Goal: Task Accomplishment & Management: Manage account settings

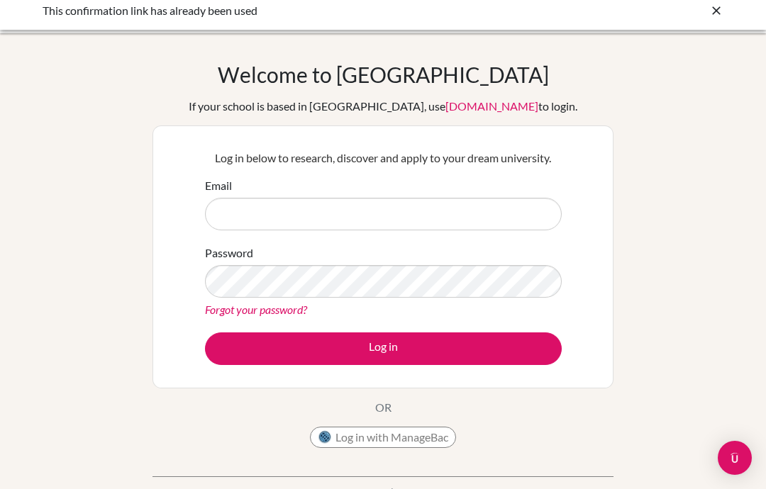
click at [486, 218] on input "Email" at bounding box center [383, 214] width 357 height 33
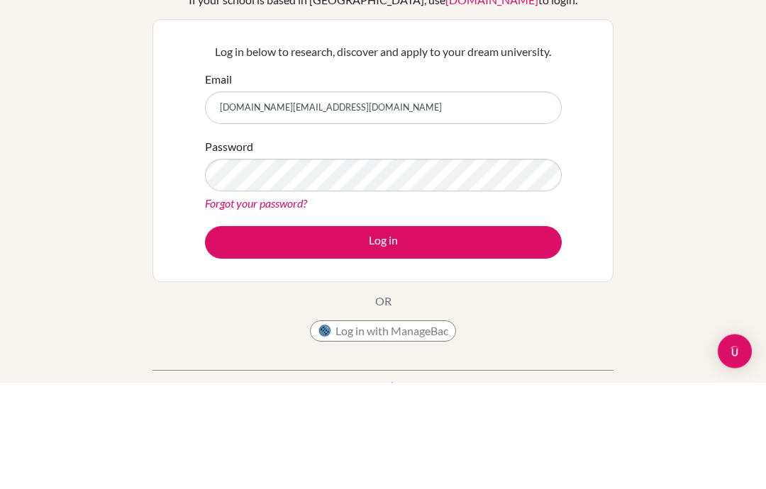
type input "[DOMAIN_NAME][EMAIL_ADDRESS][DOMAIN_NAME]"
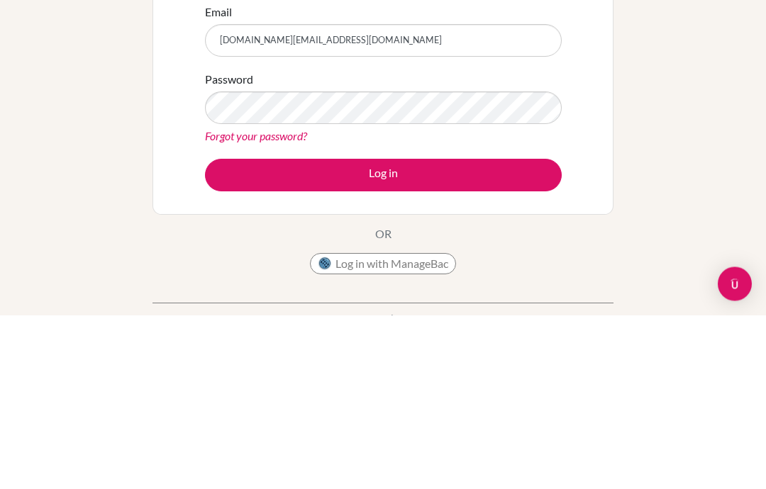
click at [440, 333] on button "Log in" at bounding box center [383, 349] width 357 height 33
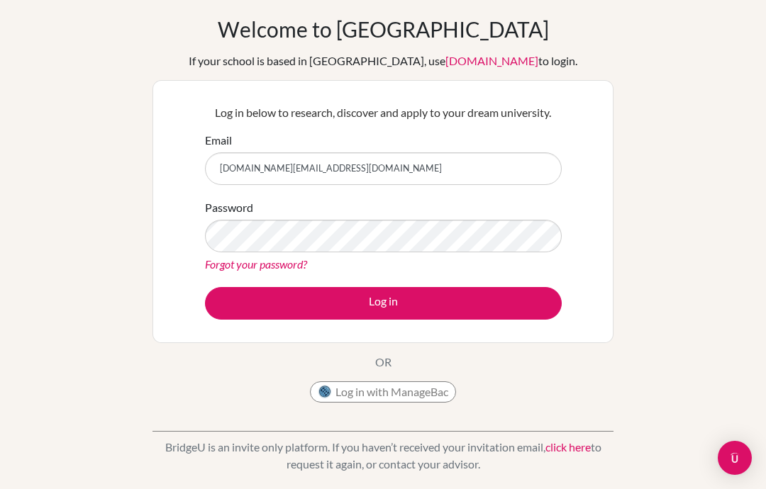
scroll to position [55, 0]
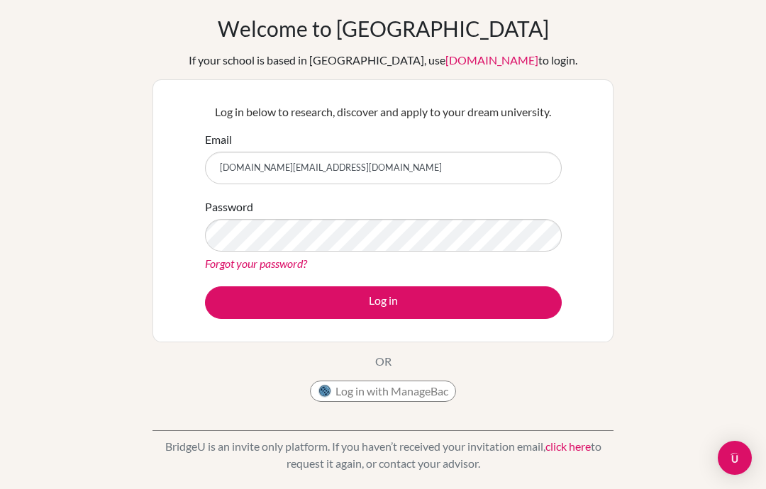
click at [415, 388] on button "Log in with ManageBac" at bounding box center [383, 391] width 146 height 21
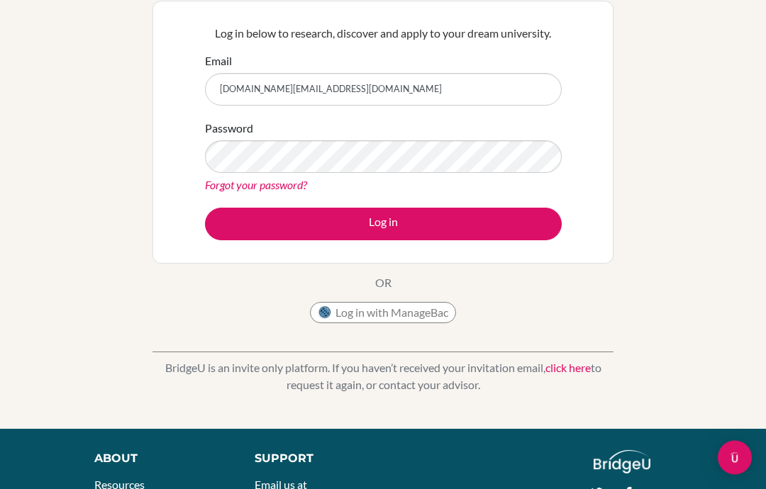
scroll to position [126, 0]
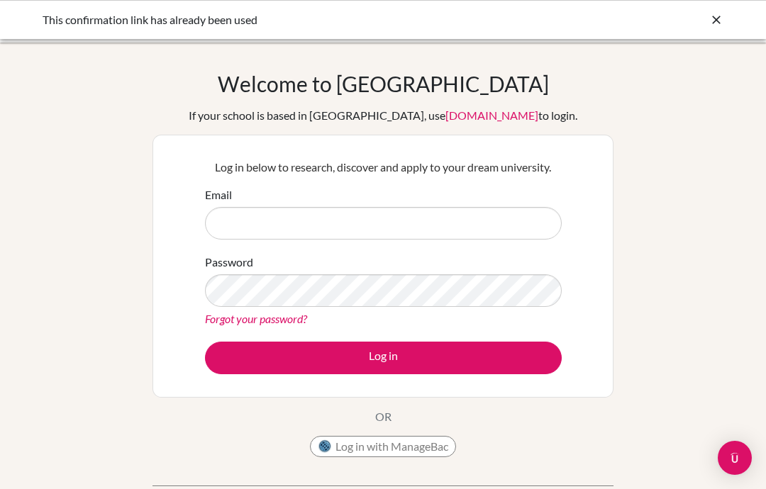
click at [268, 322] on link "Forgot your password?" at bounding box center [256, 318] width 102 height 13
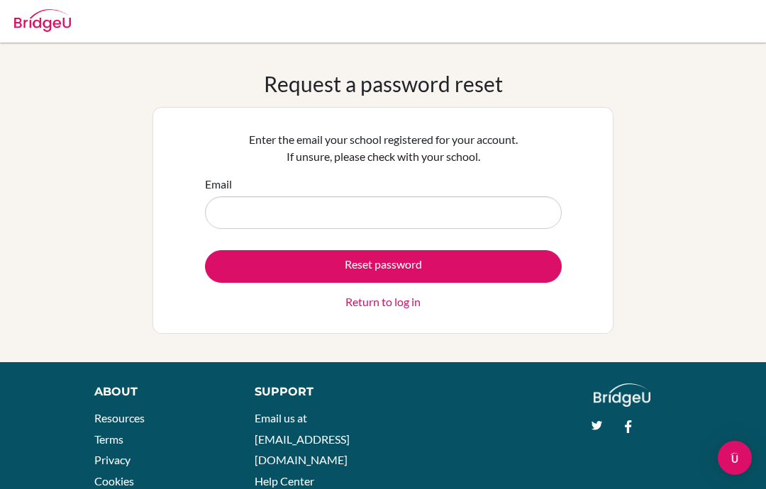
click at [292, 223] on input "Email" at bounding box center [383, 212] width 357 height 33
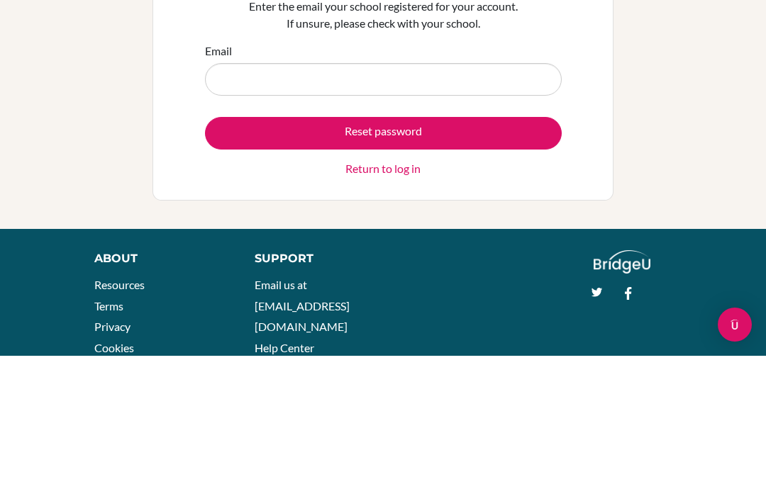
scroll to position [64, 0]
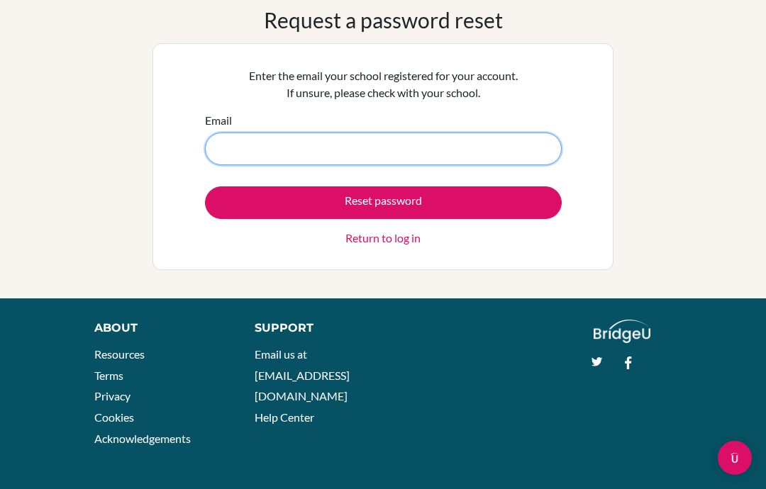
click at [357, 138] on input "Email" at bounding box center [383, 149] width 357 height 33
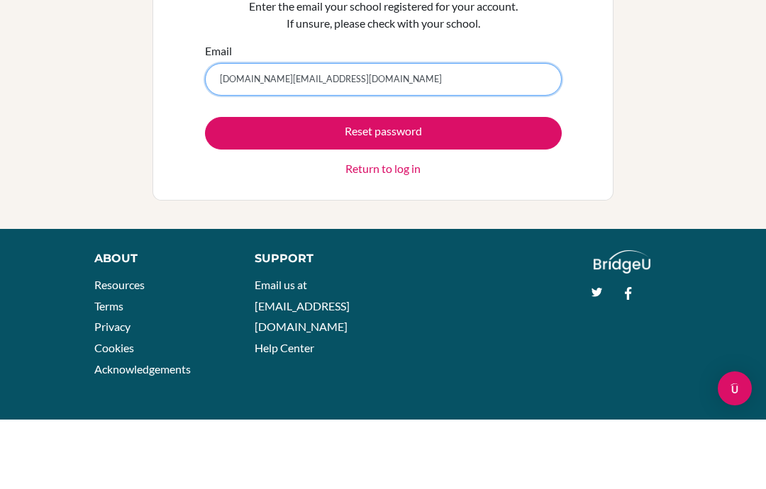
type input "[DOMAIN_NAME][EMAIL_ADDRESS][DOMAIN_NAME]"
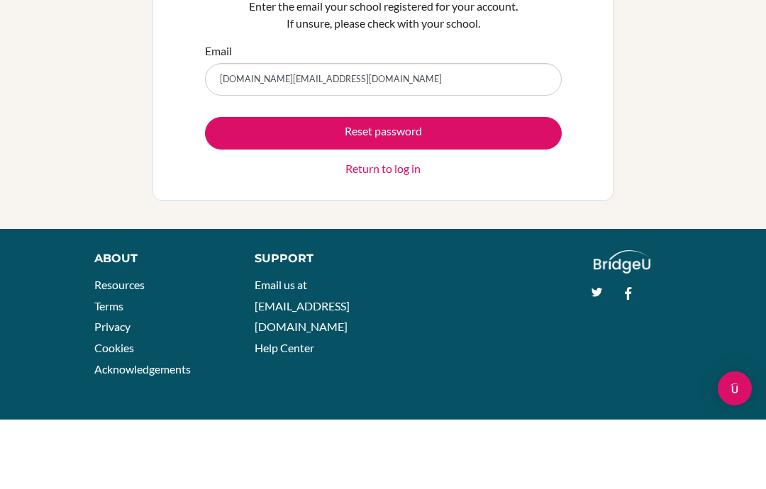
click at [441, 187] on button "Reset password" at bounding box center [383, 203] width 357 height 33
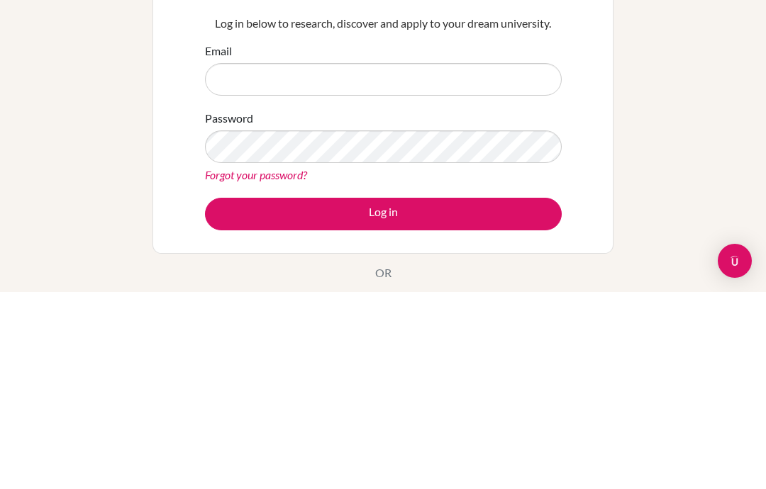
scroll to position [197, 0]
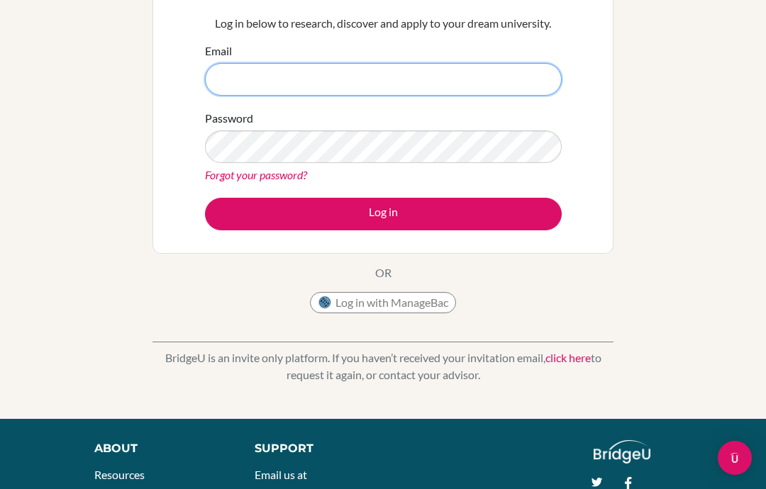
click at [457, 87] on input "Email" at bounding box center [383, 79] width 357 height 33
type input "[DOMAIN_NAME][EMAIL_ADDRESS][DOMAIN_NAME]"
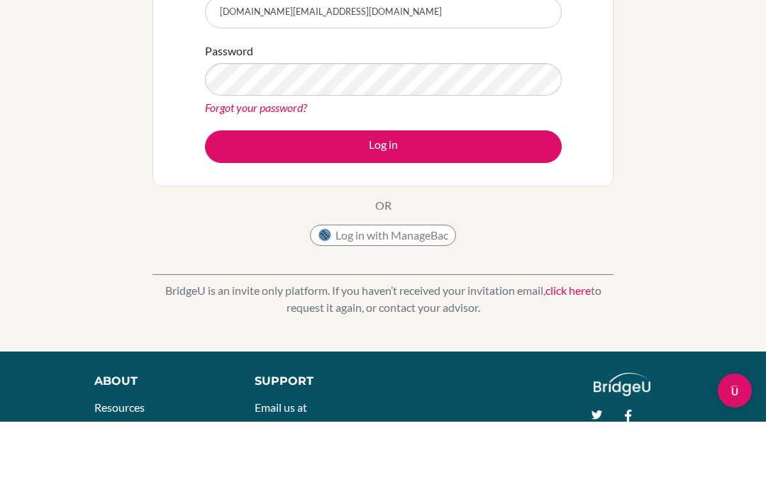
click at [491, 198] on button "Log in" at bounding box center [383, 214] width 357 height 33
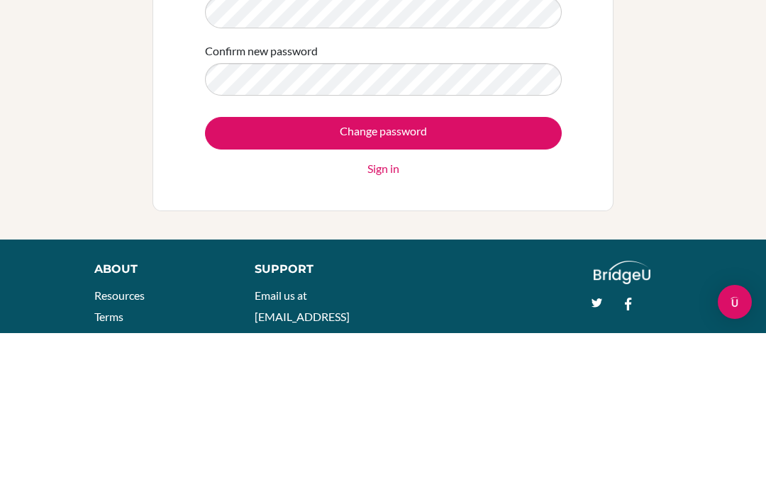
click at [519, 273] on input "Change password" at bounding box center [383, 289] width 357 height 33
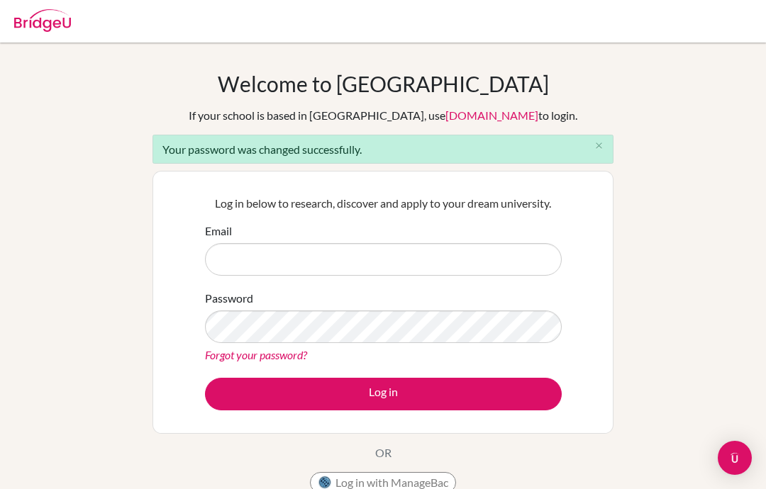
click at [424, 254] on input "Email" at bounding box center [383, 259] width 357 height 33
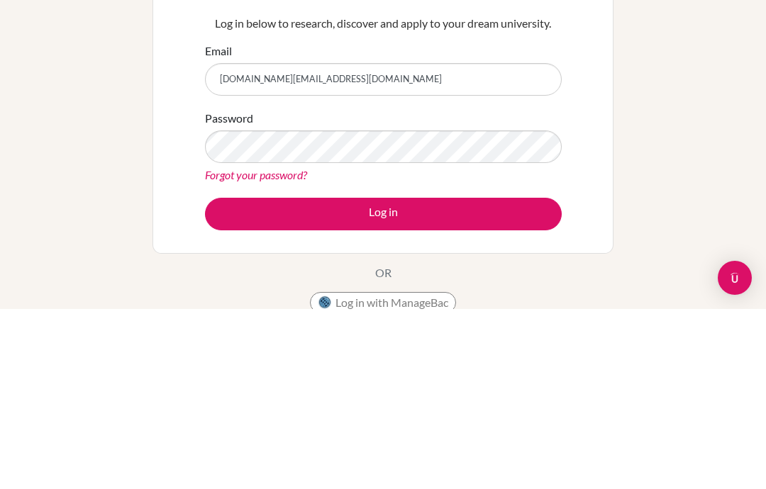
type input "[DOMAIN_NAME][EMAIL_ADDRESS][DOMAIN_NAME]"
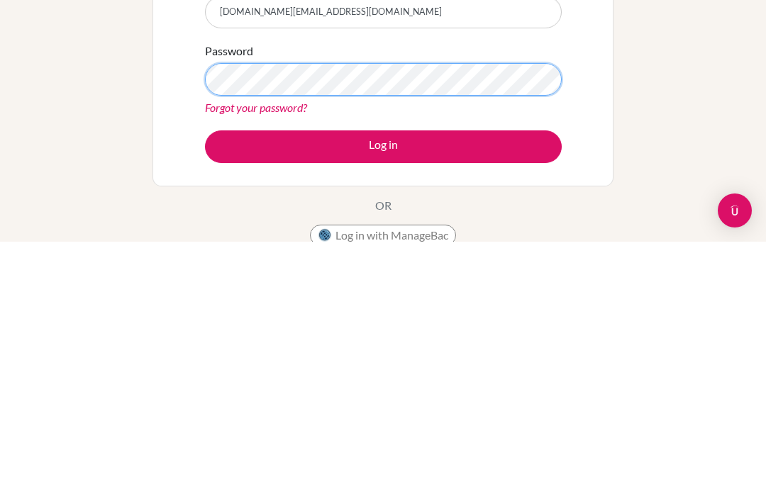
scroll to position [247, 0]
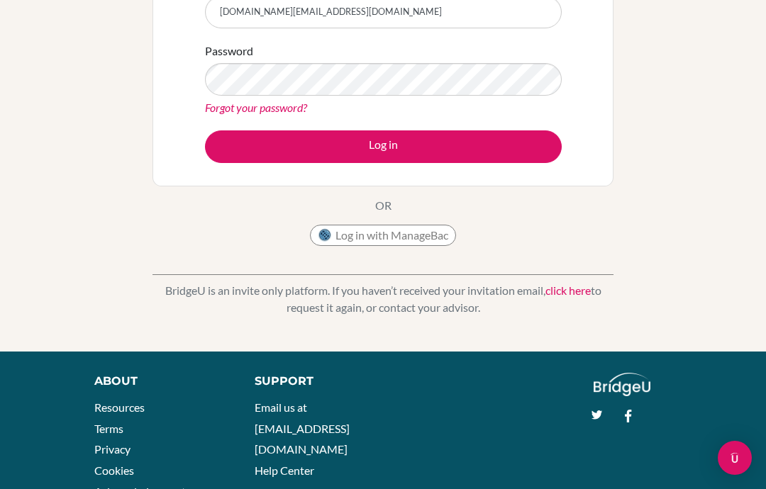
click at [606, 277] on div "BridgeU is an invite only platform. If you haven’t received your invitation ema…" at bounding box center [382, 288] width 461 height 70
click at [591, 280] on div "BridgeU is an invite only platform. If you haven’t received your invitation ema…" at bounding box center [382, 288] width 461 height 70
click at [245, 402] on div "Support Email us at [EMAIL_ADDRESS][DOMAIN_NAME] Help Center" at bounding box center [312, 431] width 137 height 116
click at [415, 234] on button "Log in with ManageBac" at bounding box center [383, 235] width 146 height 21
